Goal: Transaction & Acquisition: Purchase product/service

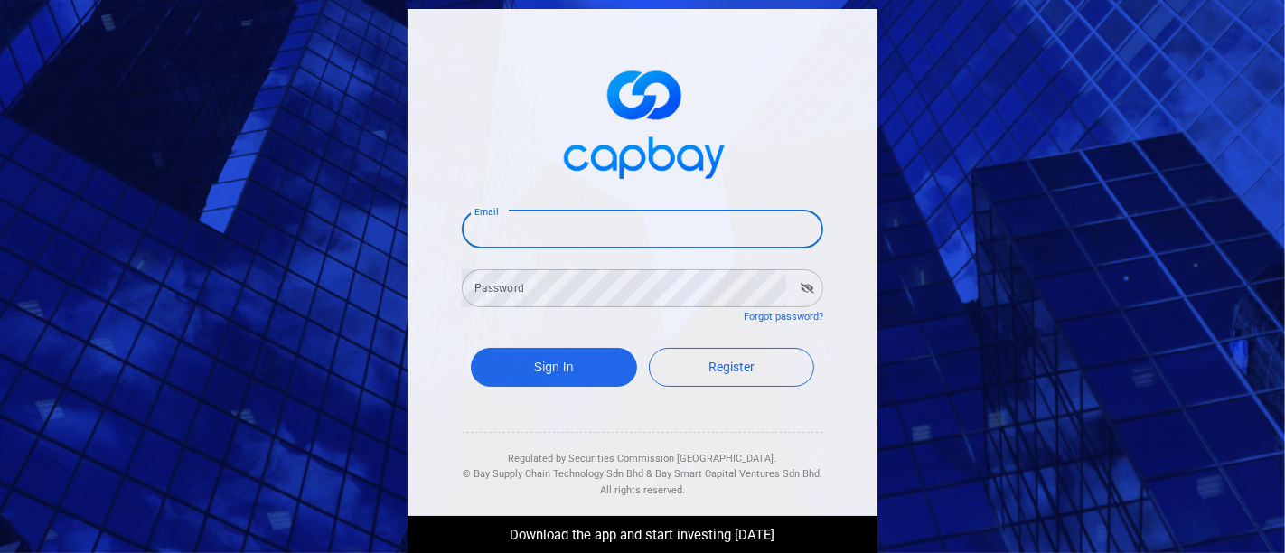
click at [671, 219] on input "Email" at bounding box center [642, 230] width 361 height 38
type input "[EMAIL_ADDRESS][DOMAIN_NAME]"
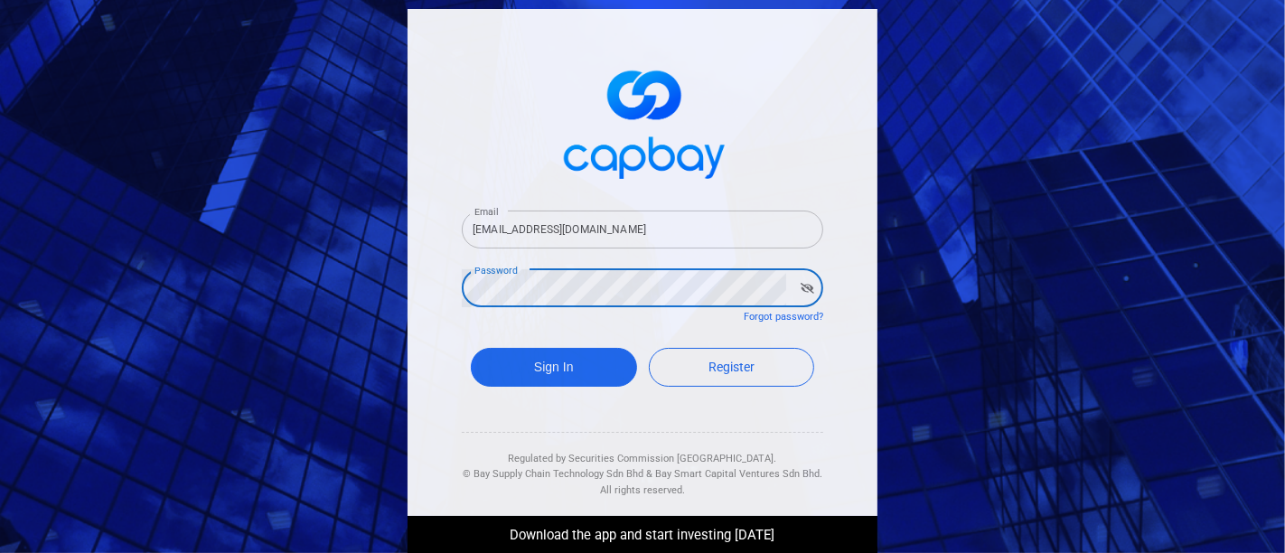
click at [795, 298] on button "button" at bounding box center [807, 288] width 28 height 25
click at [591, 375] on button "Sign In" at bounding box center [554, 367] width 166 height 39
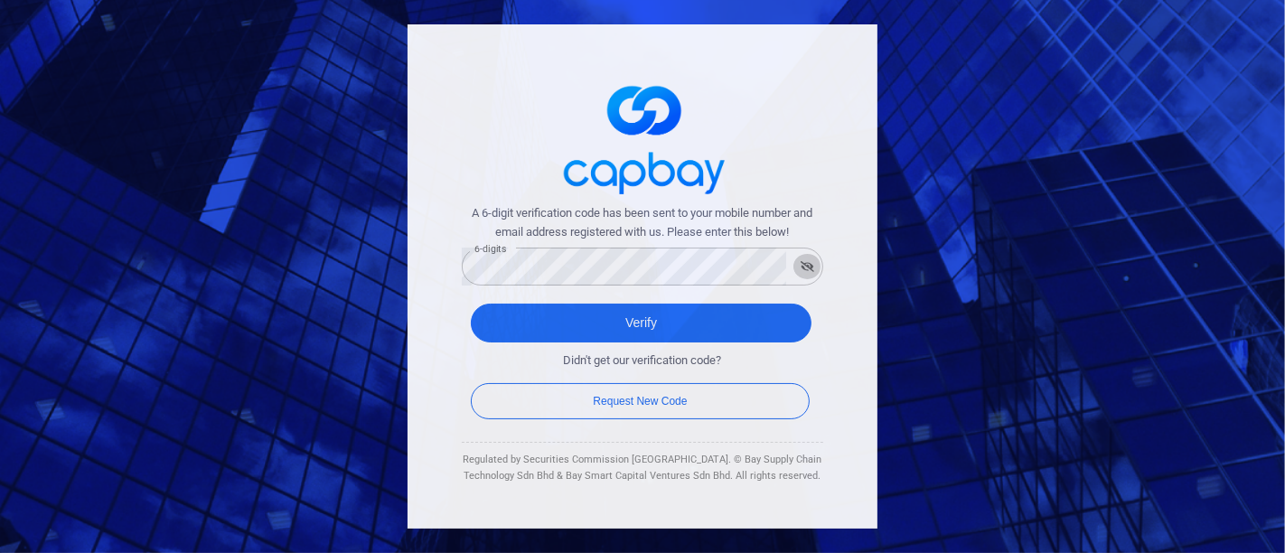
drag, startPoint x: 807, startPoint y: 259, endPoint x: 795, endPoint y: 270, distance: 16.0
click at [801, 273] on button "button" at bounding box center [807, 266] width 28 height 25
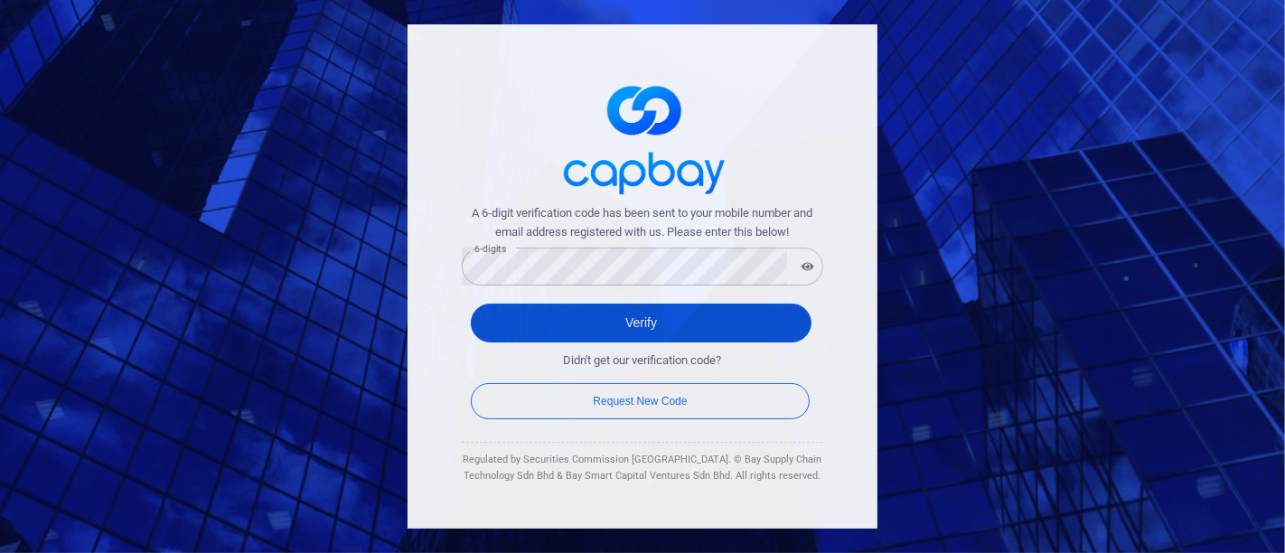
click at [654, 326] on button "Verify" at bounding box center [641, 323] width 341 height 39
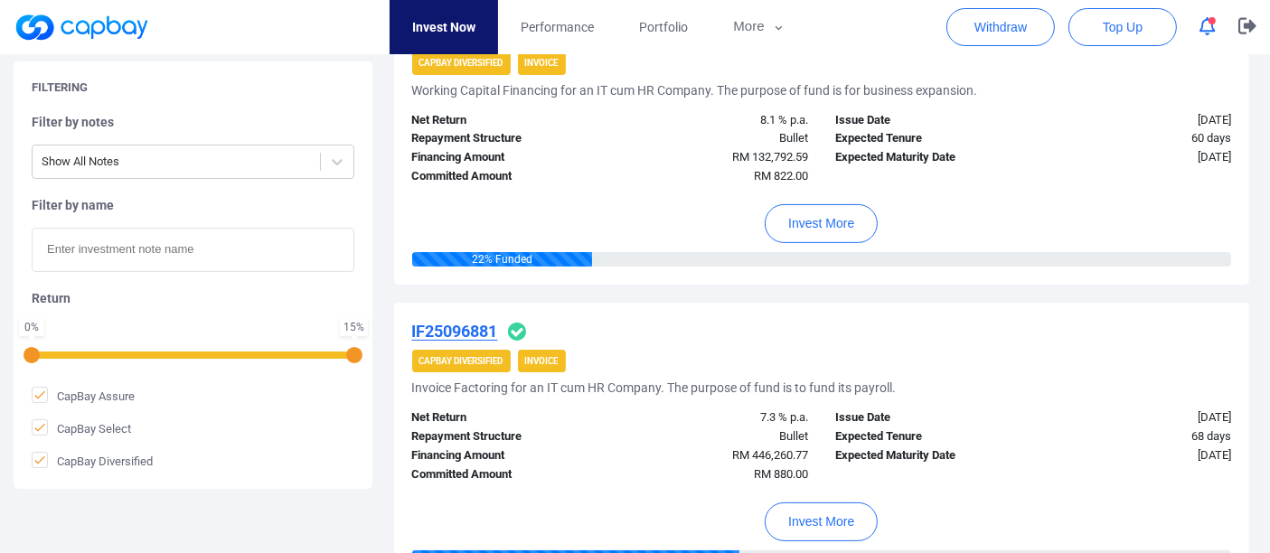
scroll to position [401, 0]
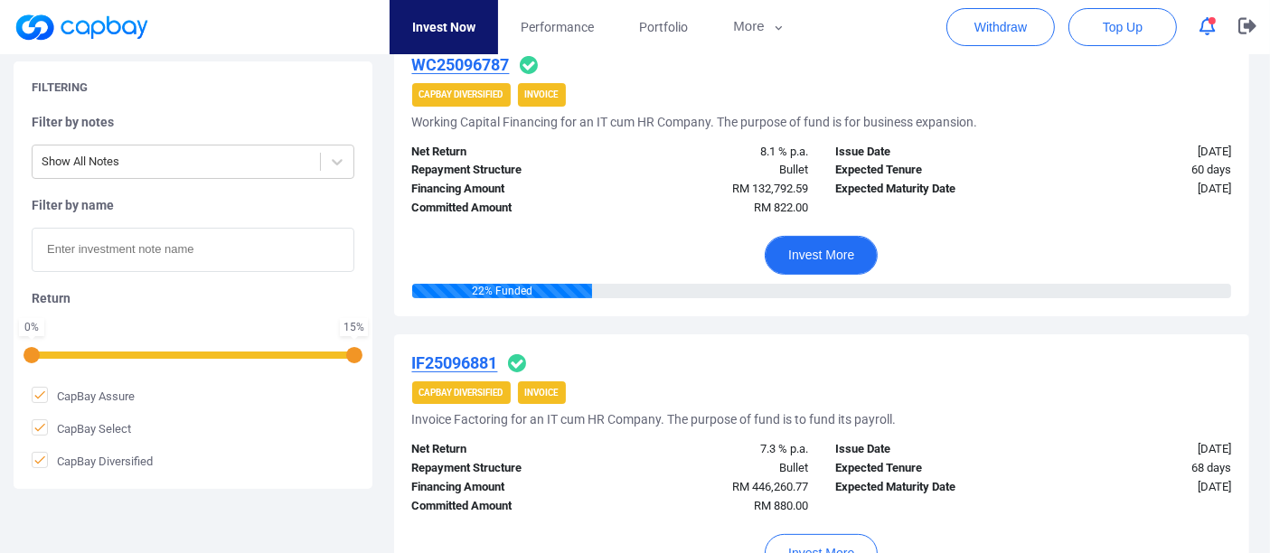
click at [842, 253] on button "Invest More" at bounding box center [820, 255] width 113 height 39
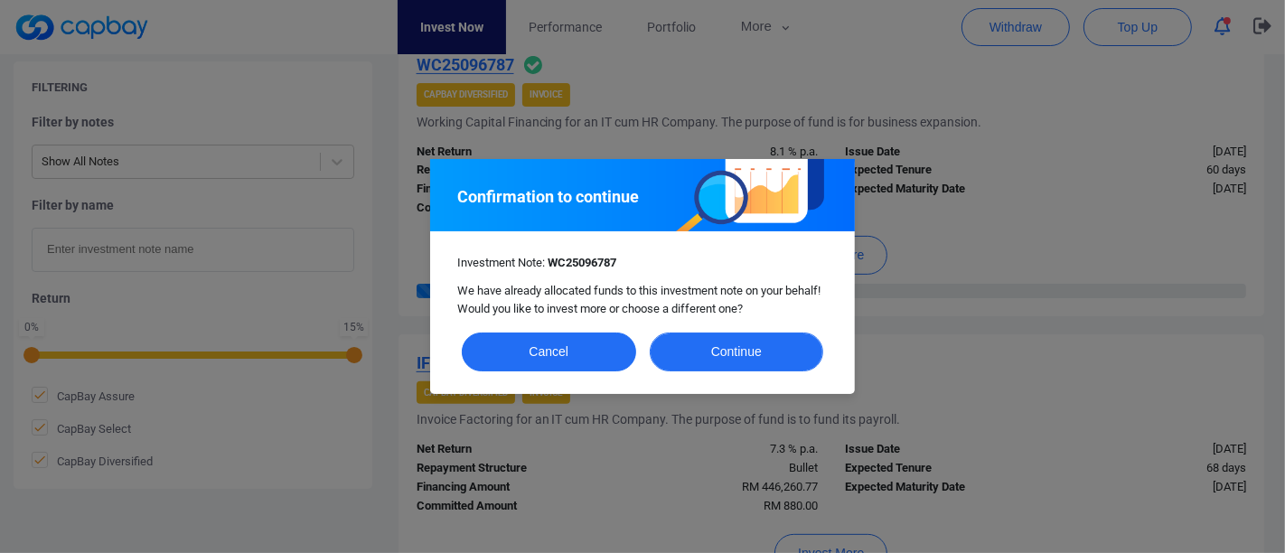
click at [743, 355] on button "Continue" at bounding box center [737, 352] width 174 height 39
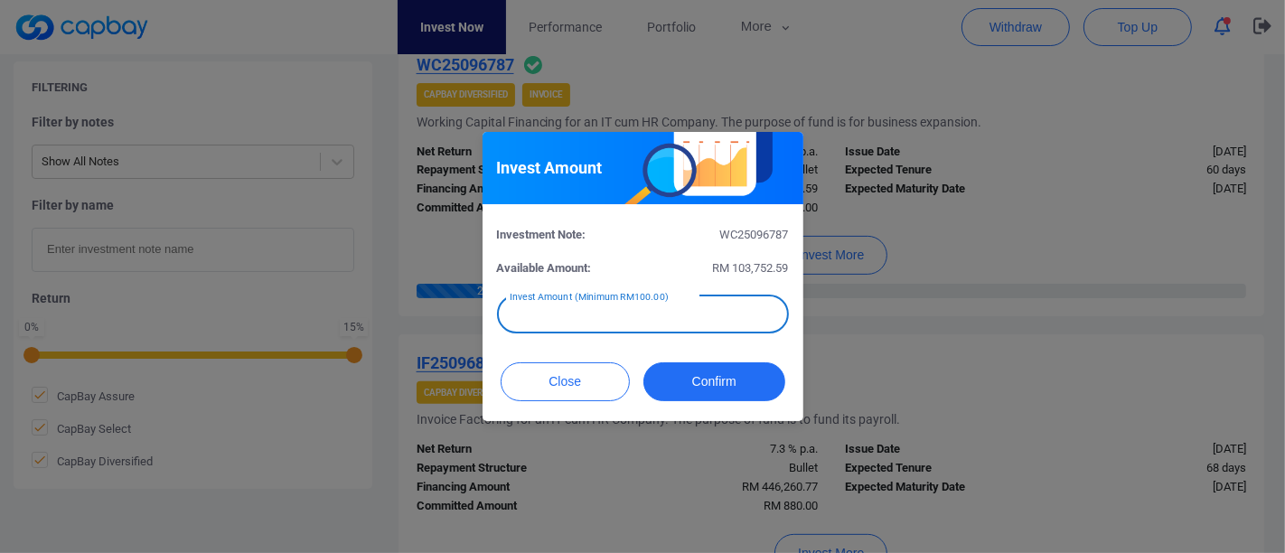
click at [694, 317] on input "text" at bounding box center [643, 314] width 292 height 38
type input "RM 178"
click at [725, 372] on button "Confirm" at bounding box center [714, 381] width 142 height 39
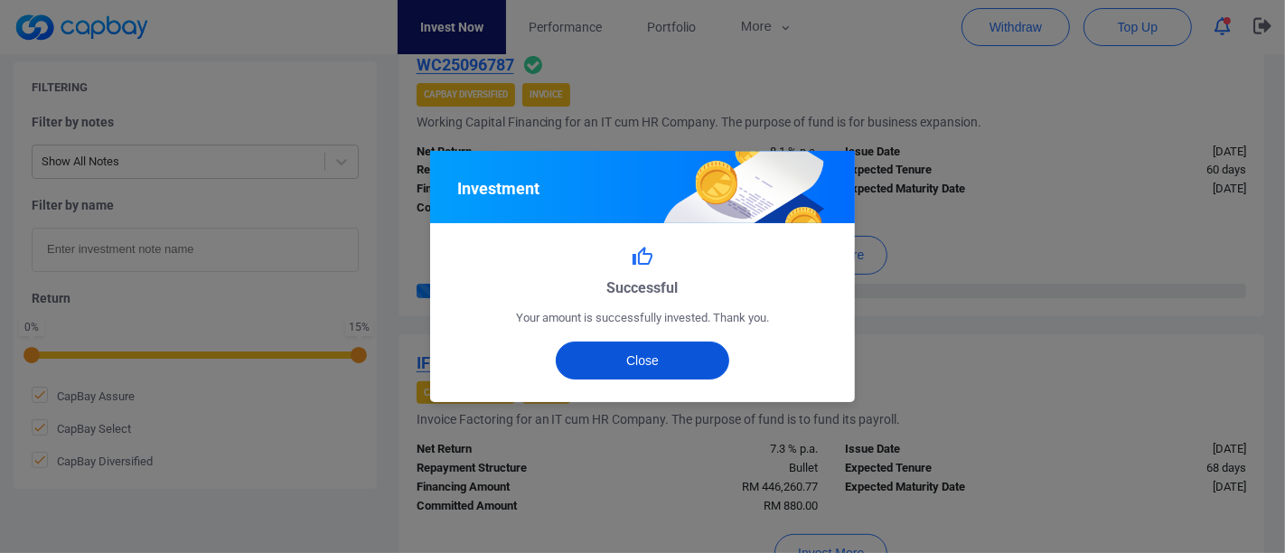
drag, startPoint x: 684, startPoint y: 361, endPoint x: 704, endPoint y: 362, distance: 20.0
click at [684, 361] on button "Close" at bounding box center [643, 361] width 174 height 38
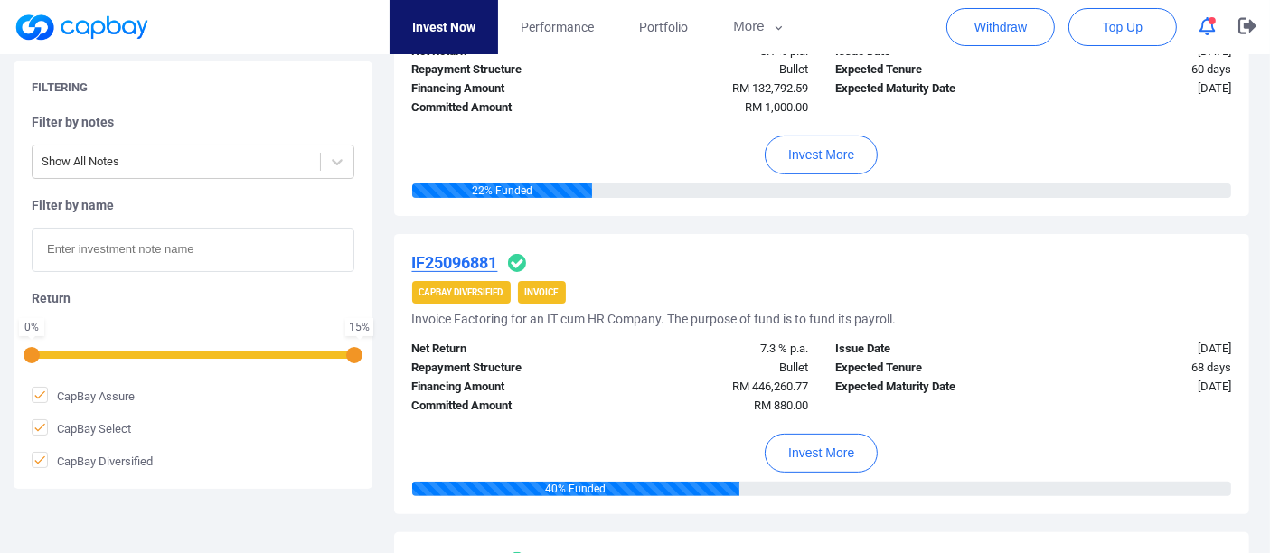
scroll to position [602, 0]
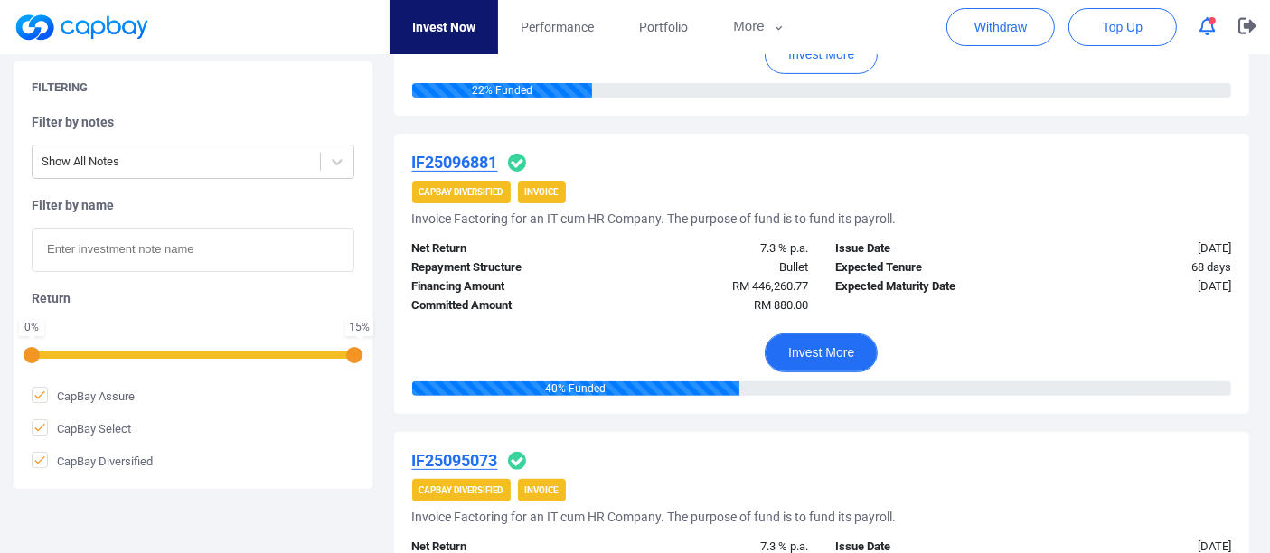
click at [832, 346] on button "Invest More" at bounding box center [820, 352] width 113 height 39
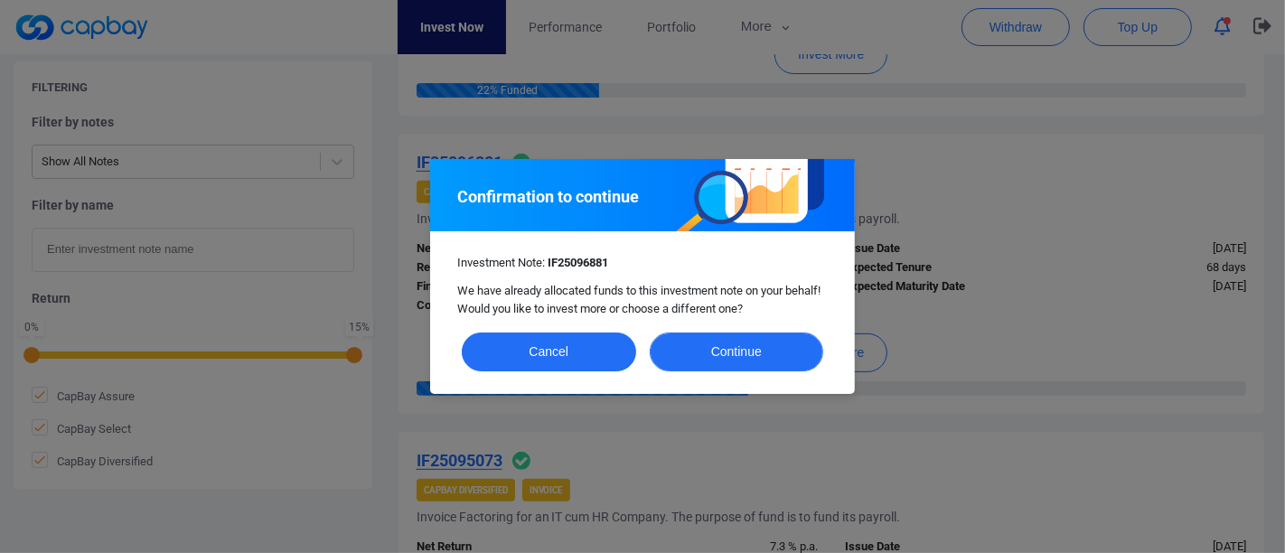
click at [784, 355] on button "Continue" at bounding box center [737, 352] width 174 height 39
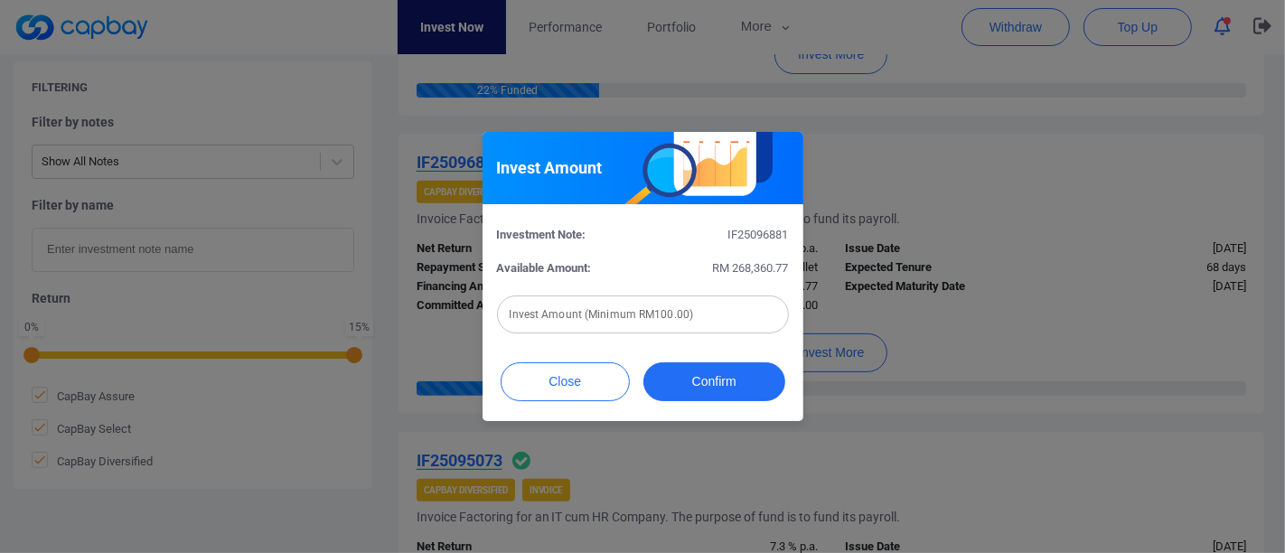
click at [731, 311] on input "text" at bounding box center [643, 314] width 292 height 38
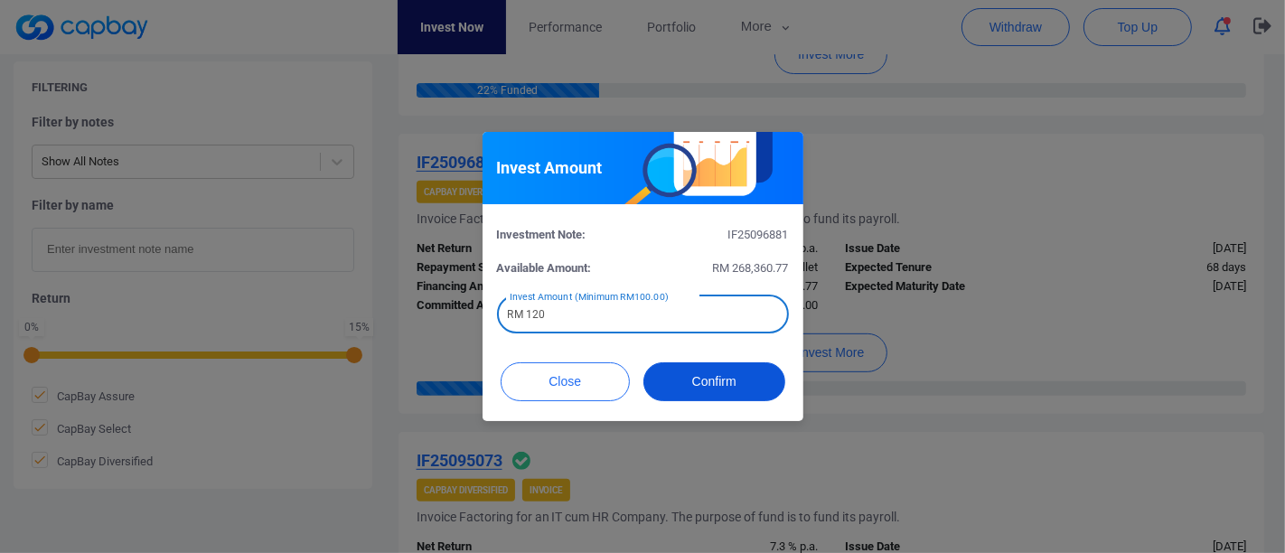
type input "RM 120"
click at [690, 374] on button "Confirm" at bounding box center [714, 381] width 142 height 39
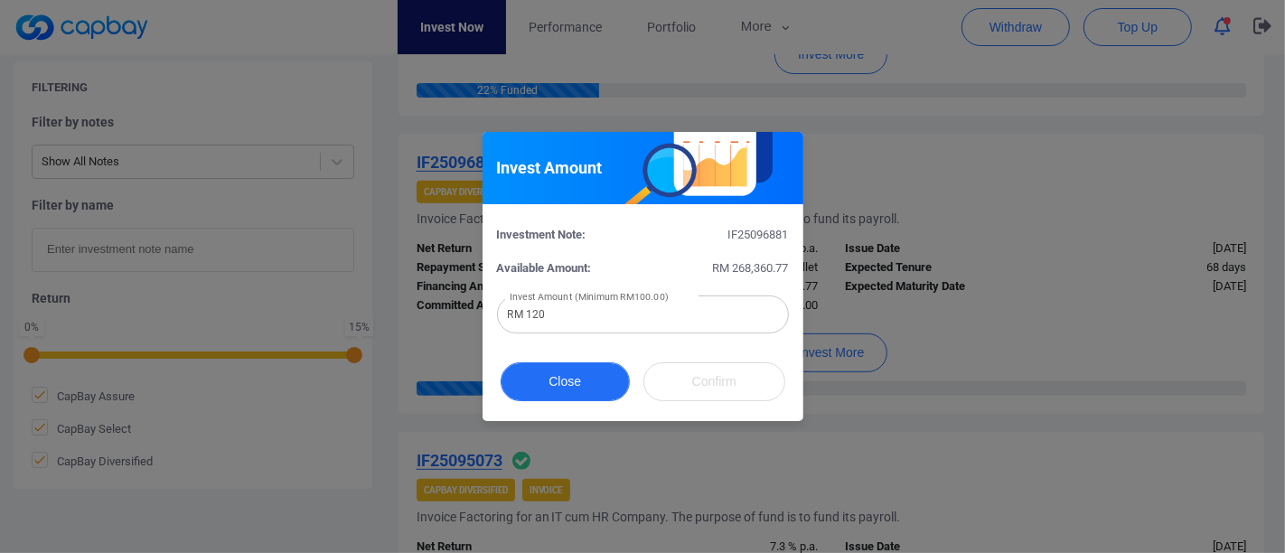
click at [586, 383] on button "Close" at bounding box center [565, 381] width 129 height 39
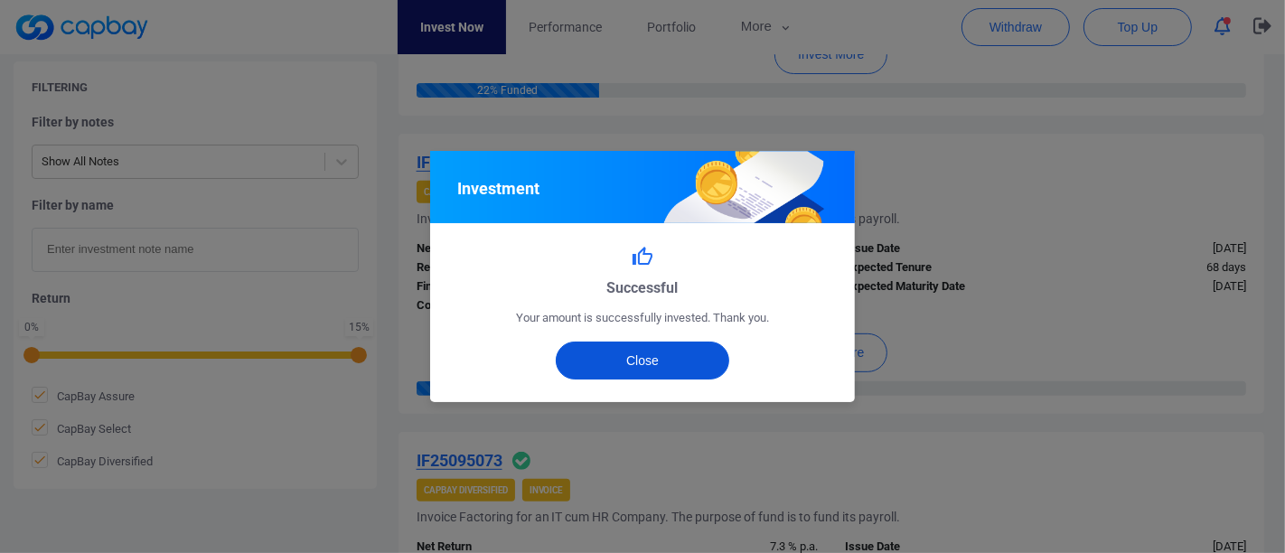
drag, startPoint x: 689, startPoint y: 369, endPoint x: 700, endPoint y: 362, distance: 13.3
click at [693, 364] on button "Close" at bounding box center [643, 361] width 174 height 38
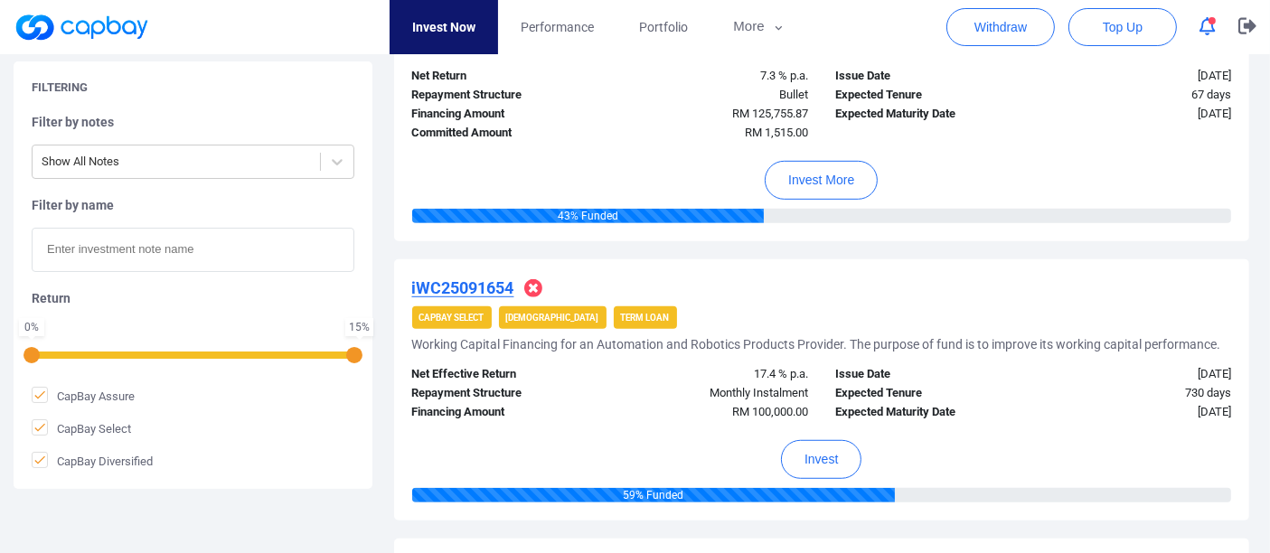
scroll to position [1104, 0]
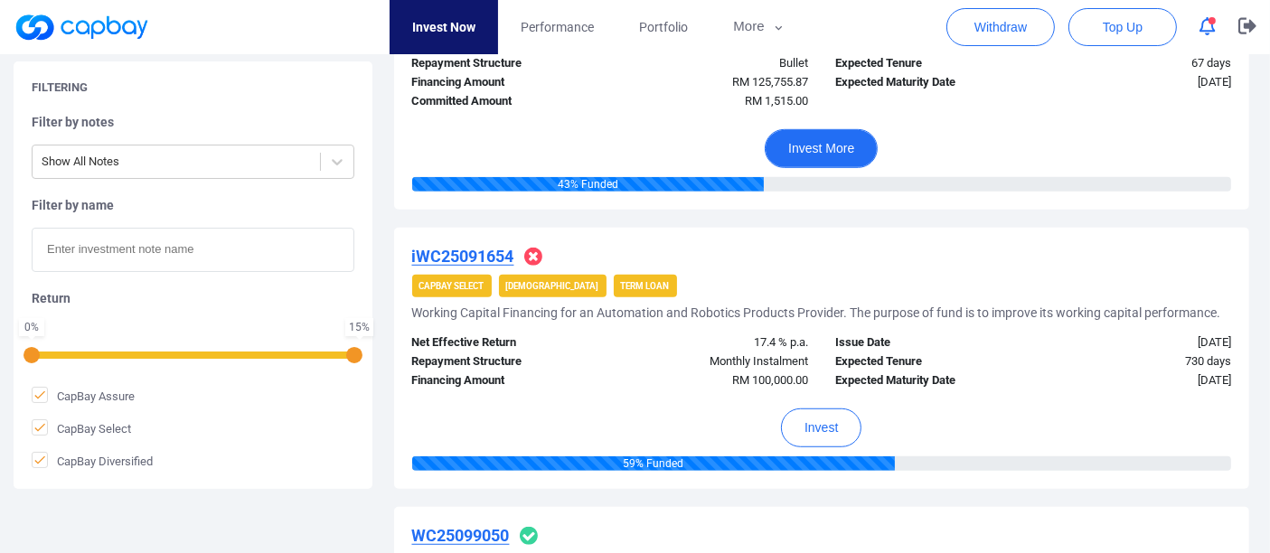
click at [839, 140] on button "Invest More" at bounding box center [820, 148] width 113 height 39
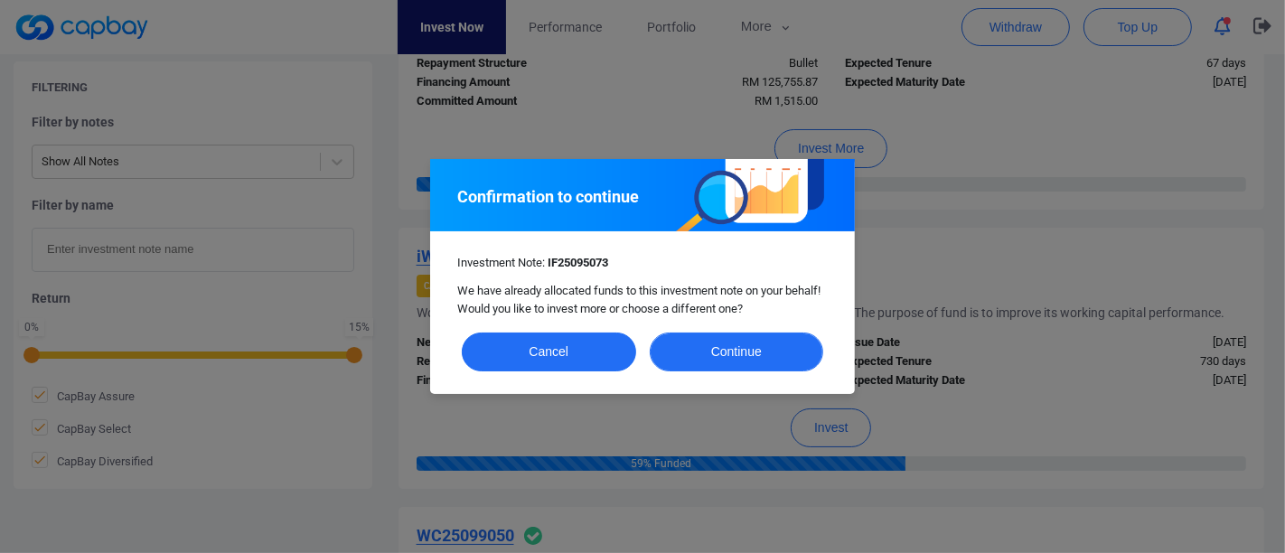
click at [746, 357] on button "Continue" at bounding box center [737, 352] width 174 height 39
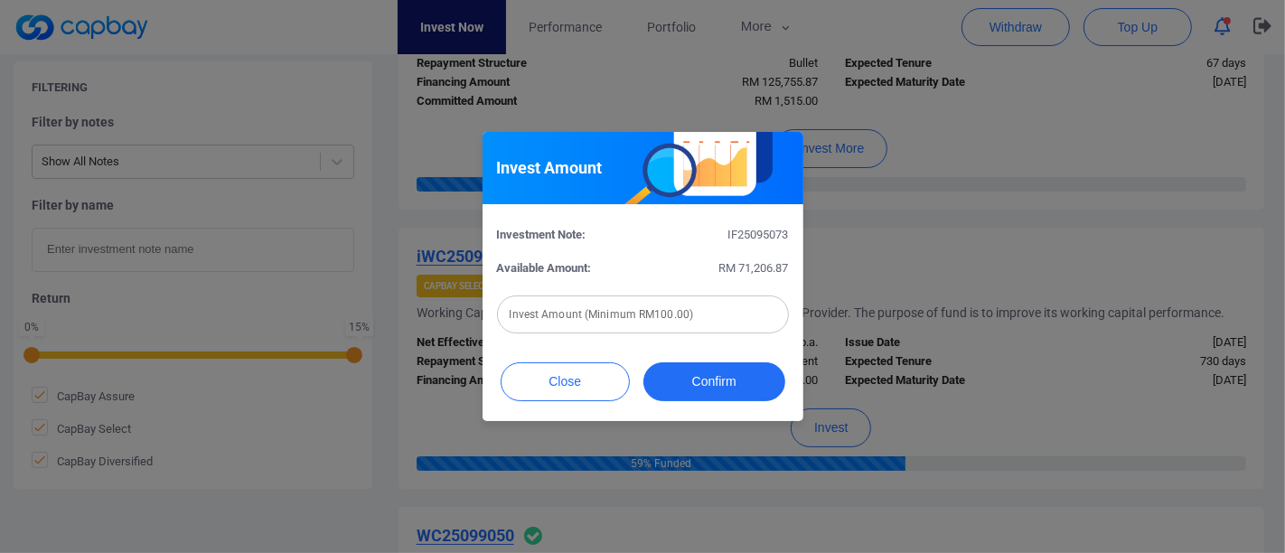
click at [1064, 127] on div "Invest Amount Investment Note: IF25095073 Available Amount: RM 71,206.87 Invest…" at bounding box center [642, 276] width 1285 height 553
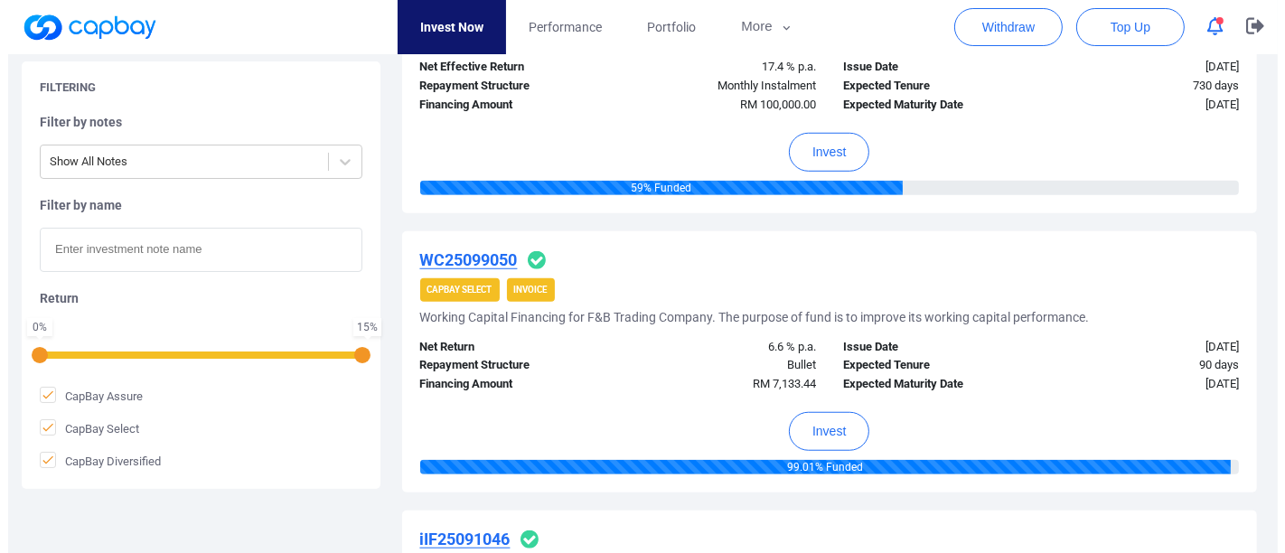
scroll to position [1305, 0]
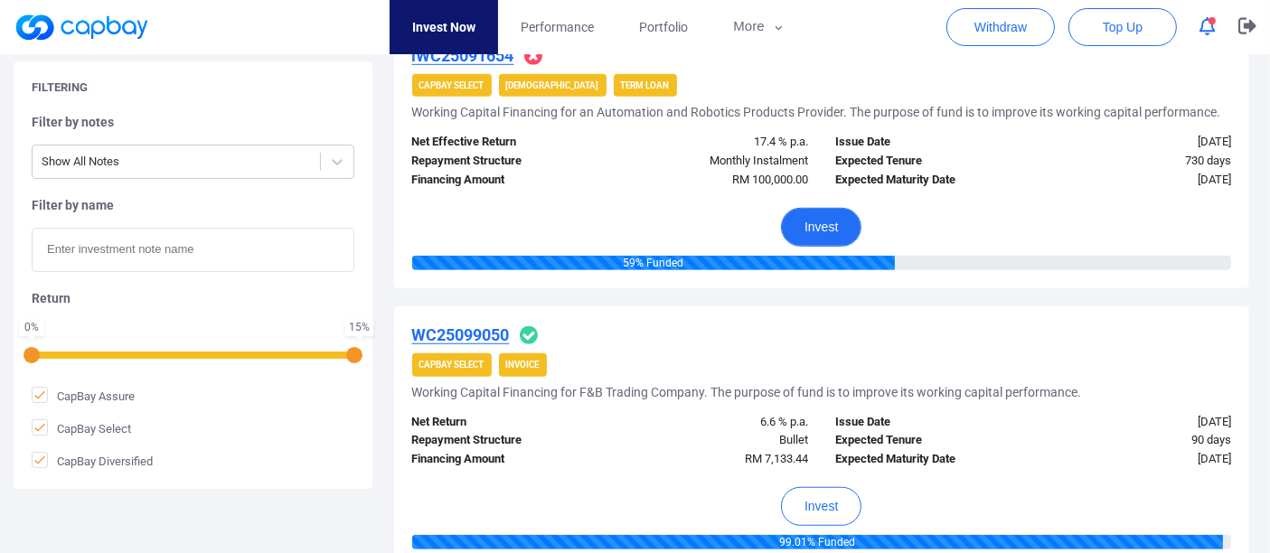
click at [818, 225] on button "Invest" at bounding box center [821, 227] width 80 height 39
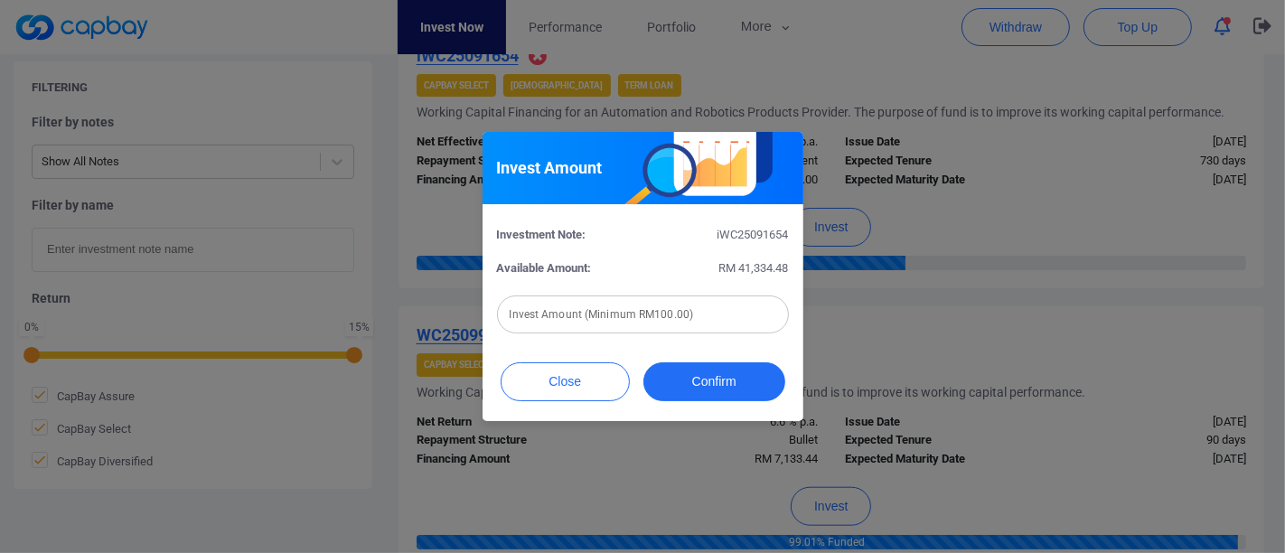
click at [696, 316] on input "text" at bounding box center [643, 314] width 292 height 38
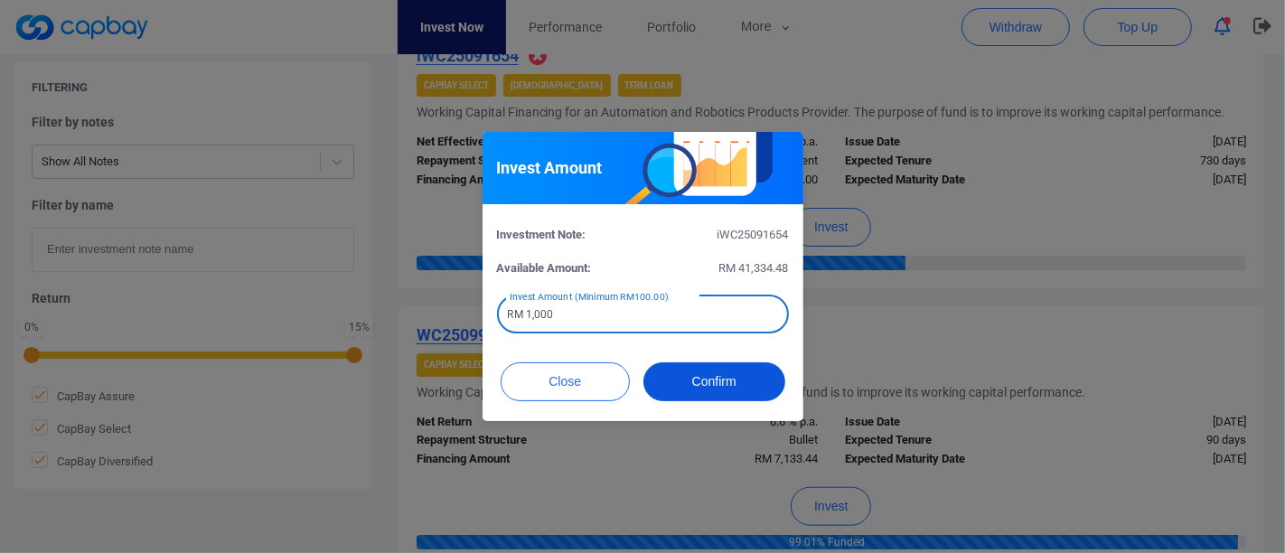
type input "RM 1,000"
click at [743, 382] on button "Confirm" at bounding box center [714, 381] width 142 height 39
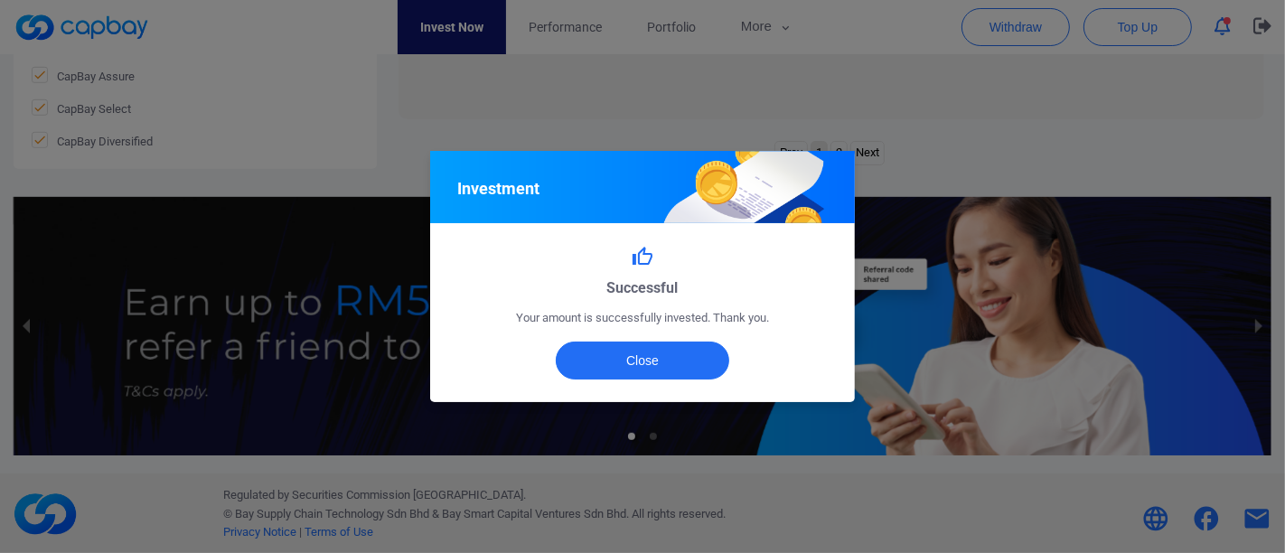
click at [565, 389] on div "Investment Successful Your amount is successfully invested. Thank you. Close" at bounding box center [642, 276] width 1285 height 553
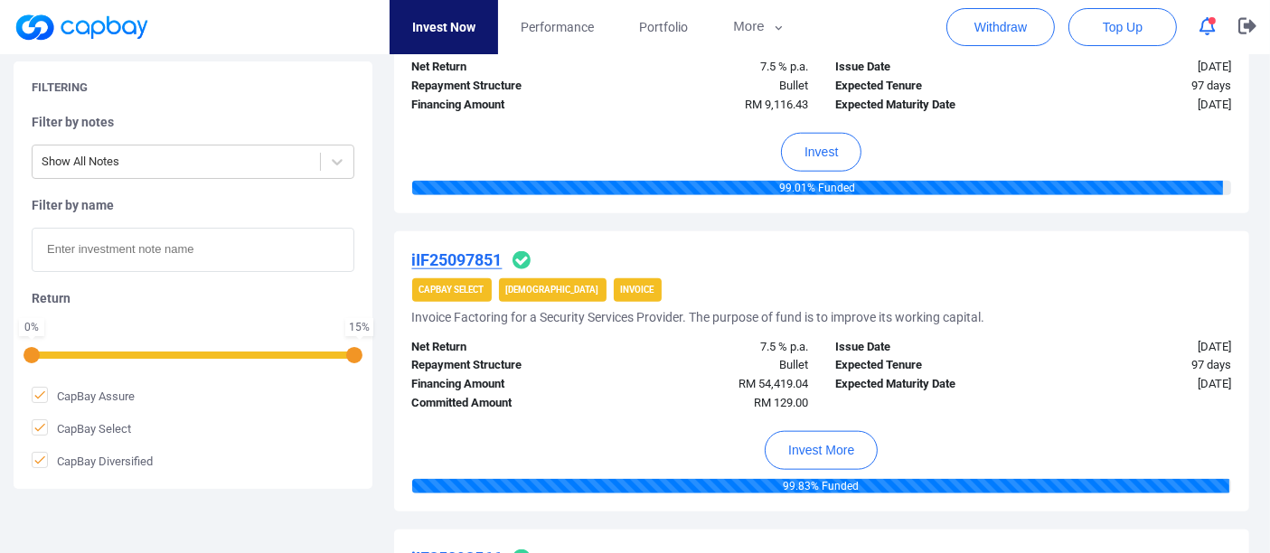
scroll to position [2058, 0]
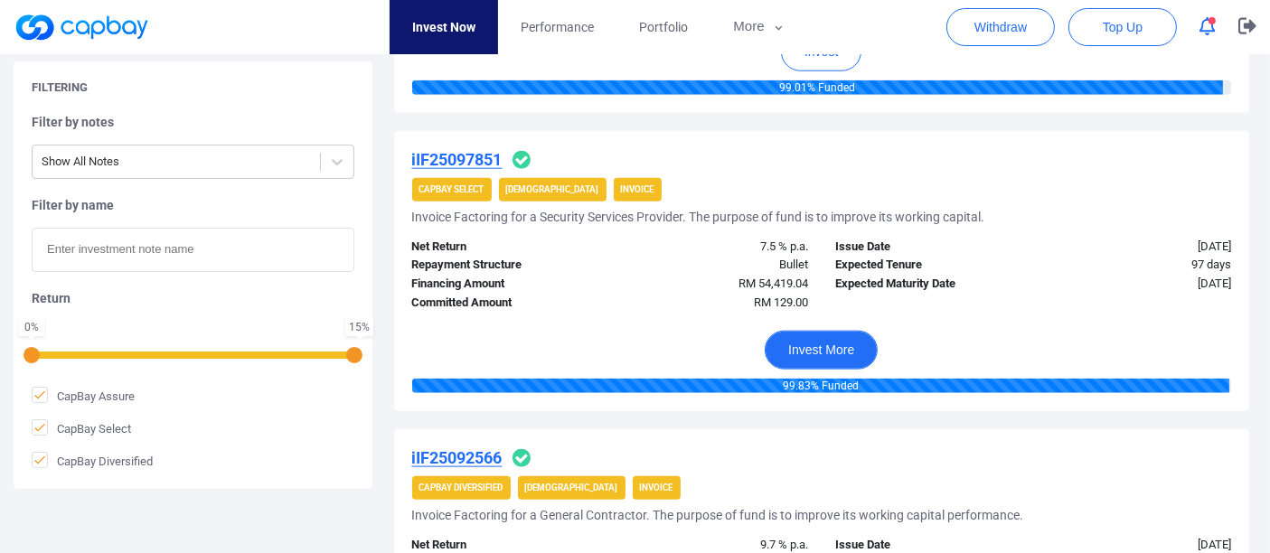
click at [838, 336] on button "Invest More" at bounding box center [820, 350] width 113 height 39
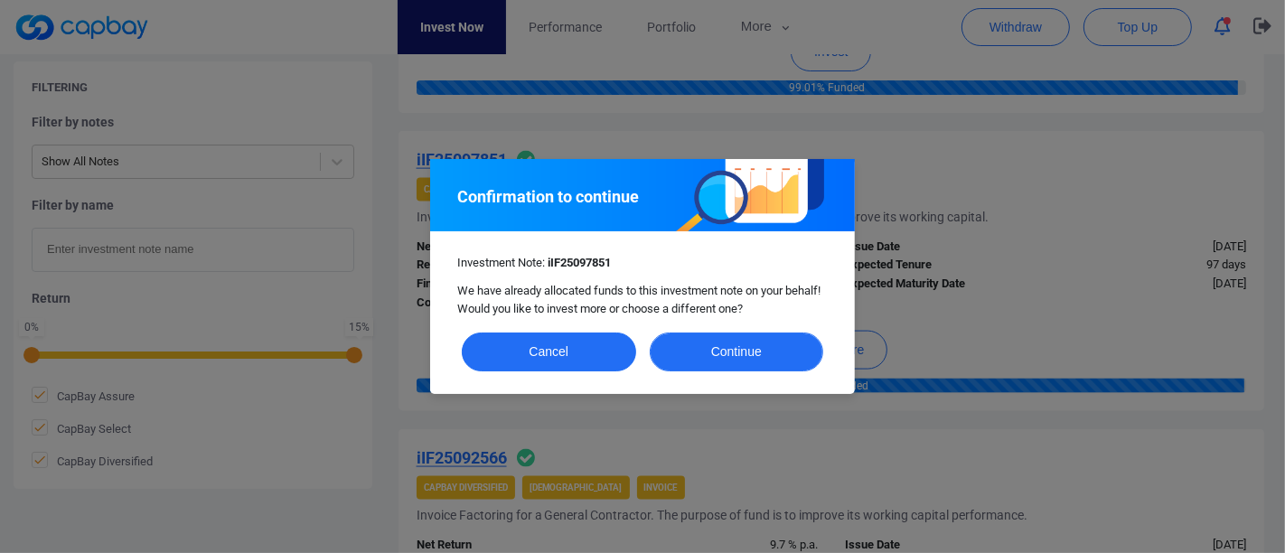
click at [751, 342] on button "Continue" at bounding box center [737, 352] width 174 height 39
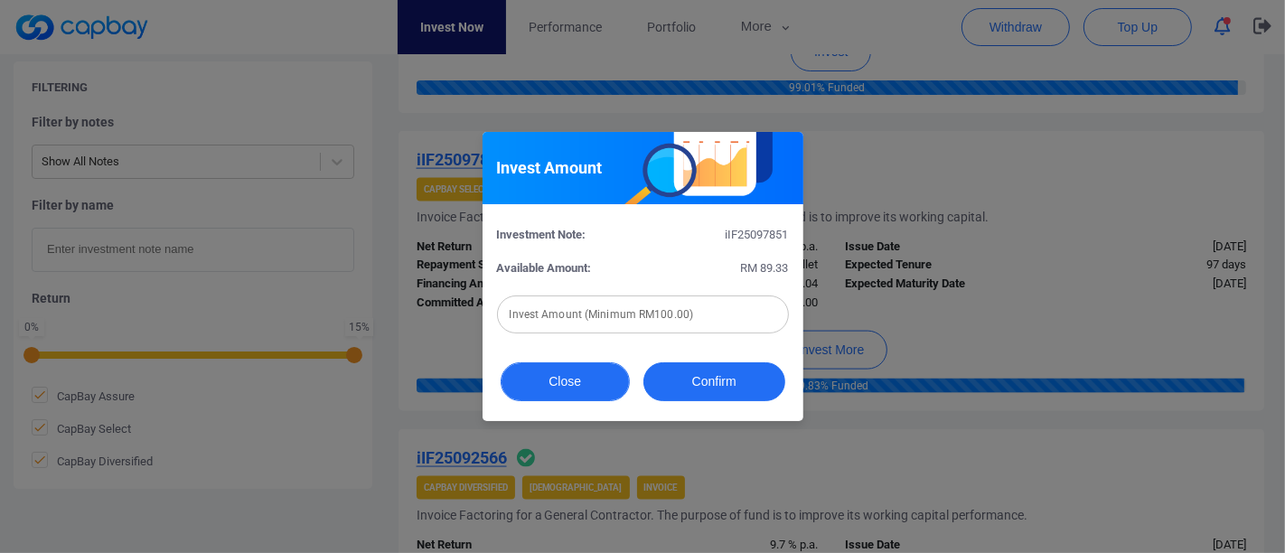
click at [567, 375] on button "Close" at bounding box center [565, 381] width 129 height 39
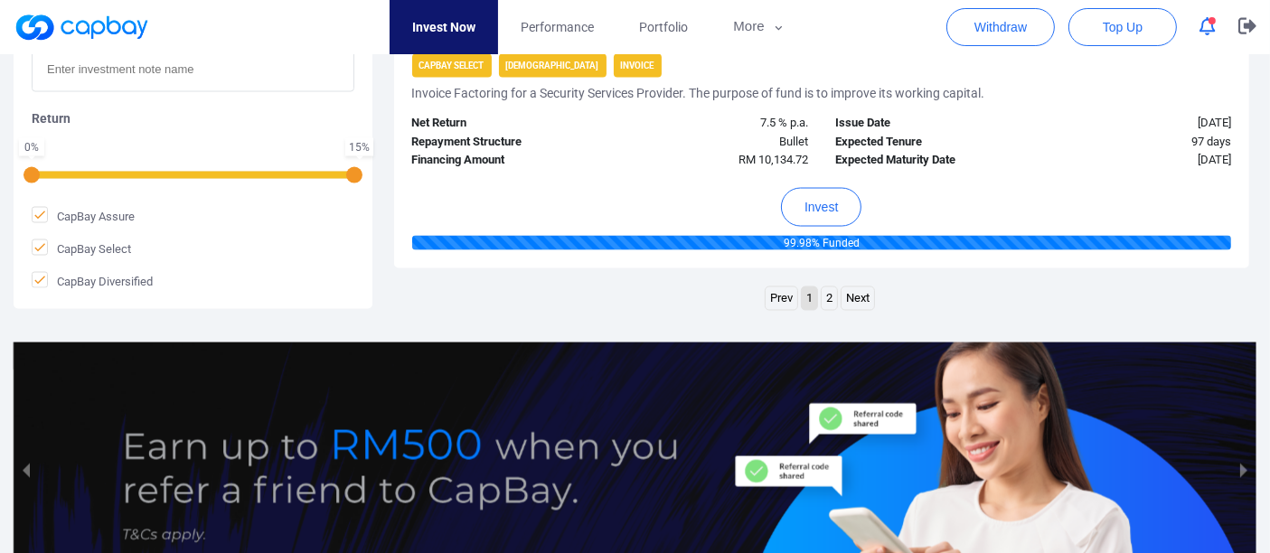
scroll to position [3062, 0]
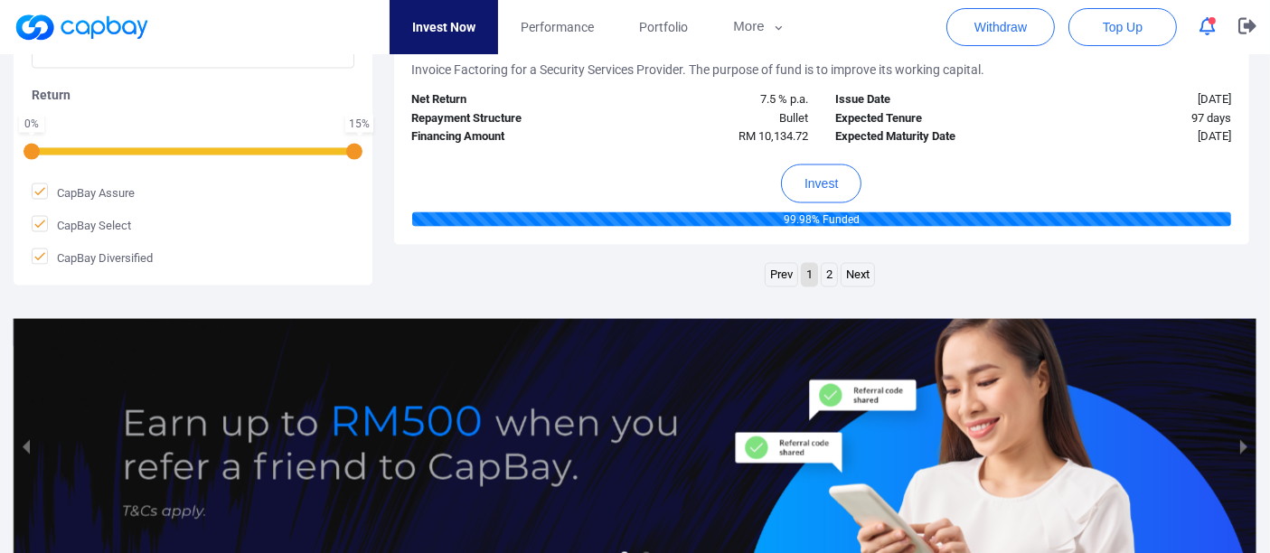
click at [854, 273] on link "Next" at bounding box center [857, 275] width 33 height 23
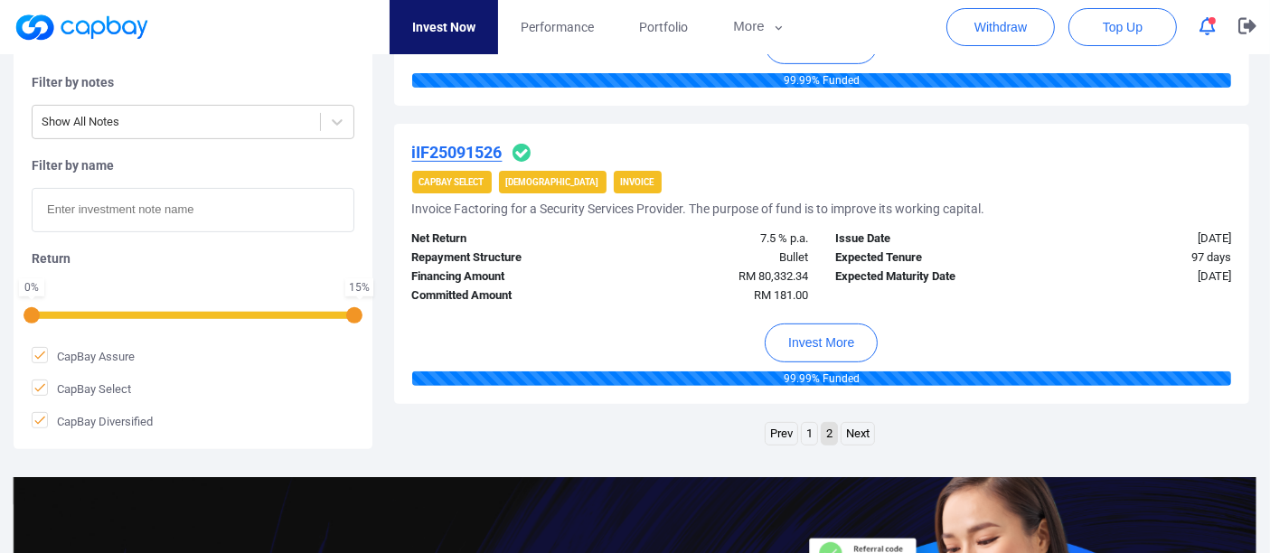
scroll to position [787, 0]
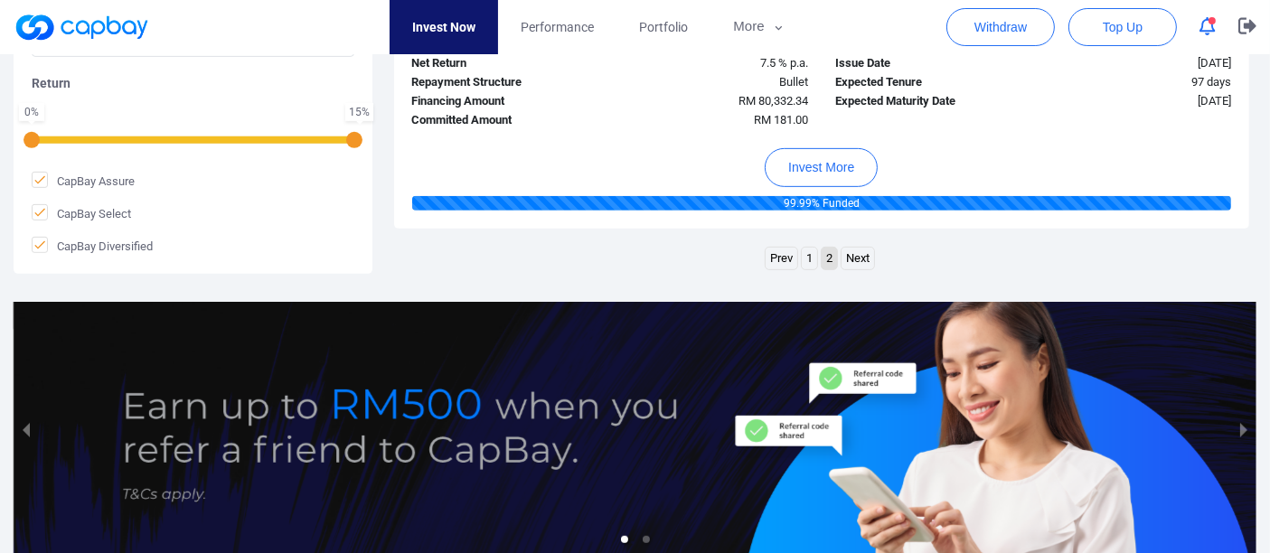
click at [808, 258] on link "1" at bounding box center [809, 259] width 15 height 23
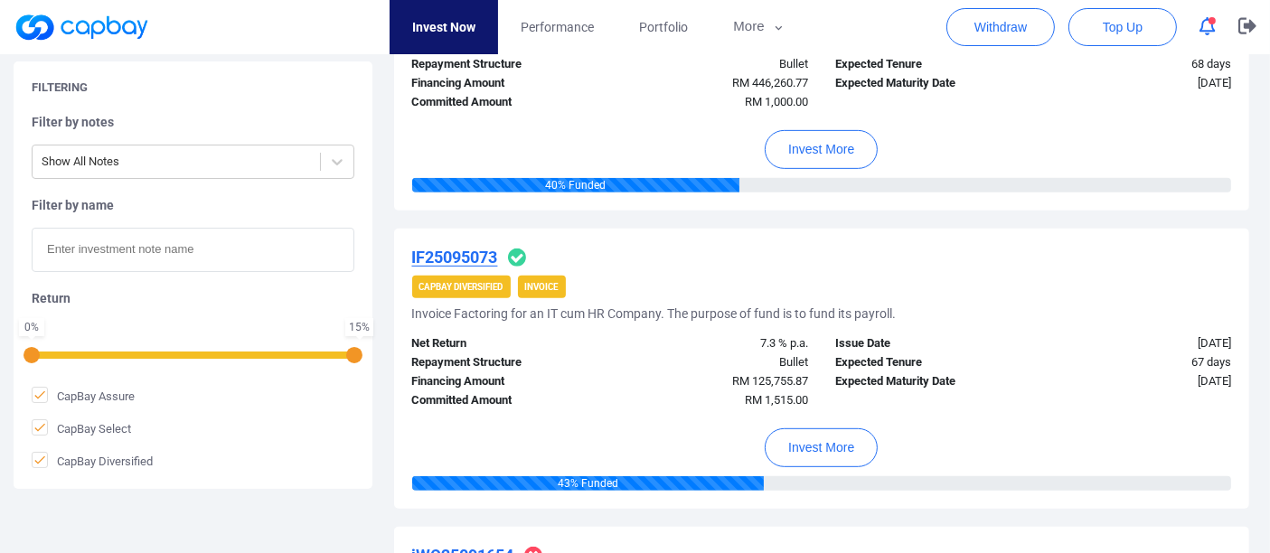
scroll to position [802, 0]
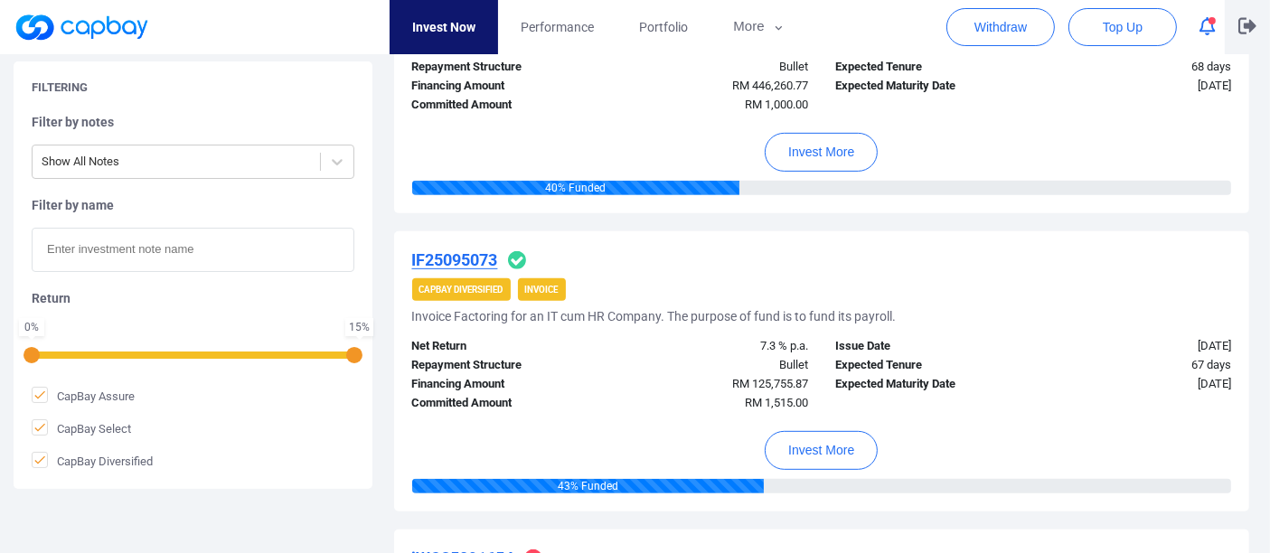
click at [1246, 22] on icon "button" at bounding box center [1247, 25] width 18 height 17
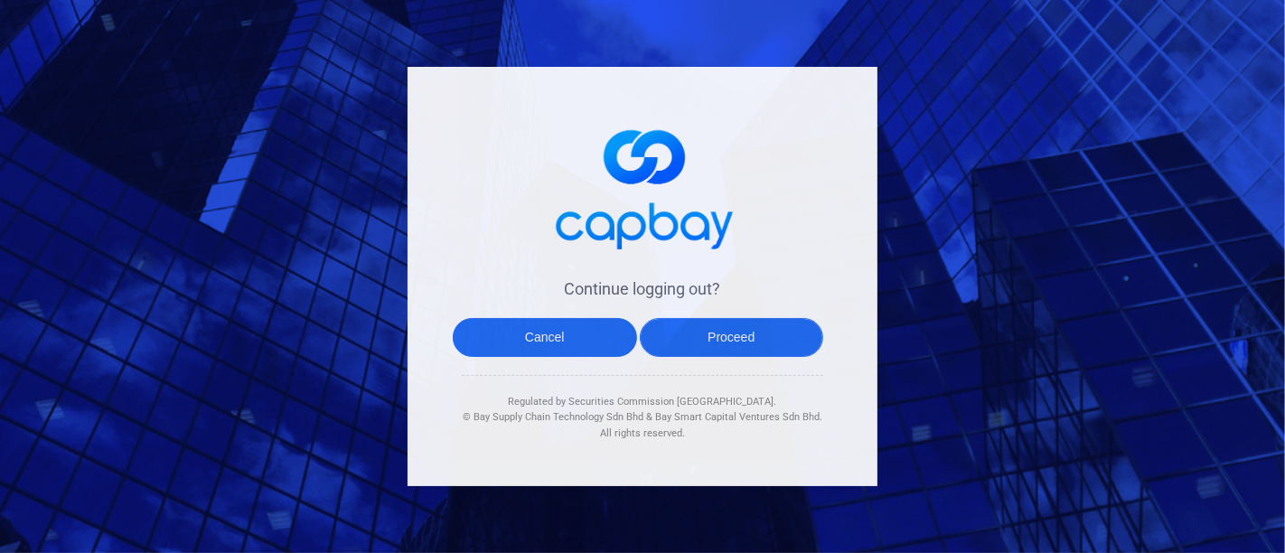
click at [720, 350] on button "Proceed" at bounding box center [732, 337] width 184 height 39
